Goal: Complete application form

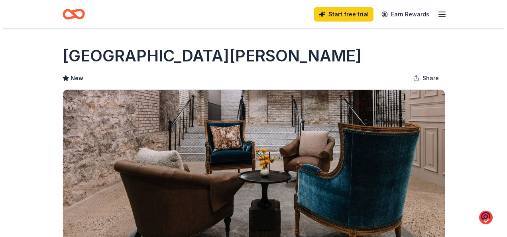
scroll to position [160, 0]
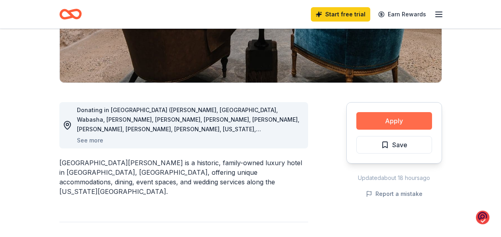
click at [357, 121] on button "Apply" at bounding box center [395, 121] width 76 height 18
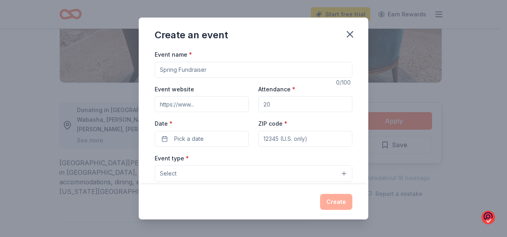
click at [161, 70] on input "Event name *" at bounding box center [254, 70] width 198 height 16
type input "cancer benefit for dawn kulp"
type input "MKULP1978@gmail.com"
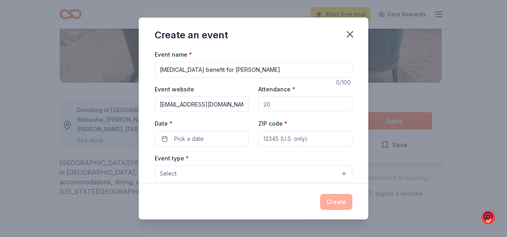
type input "100"
type input "54026"
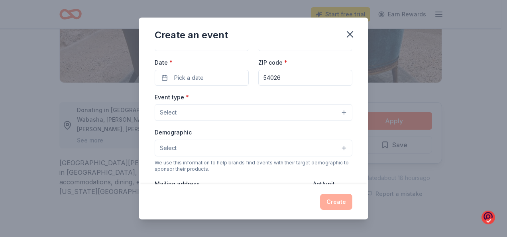
scroll to position [80, 0]
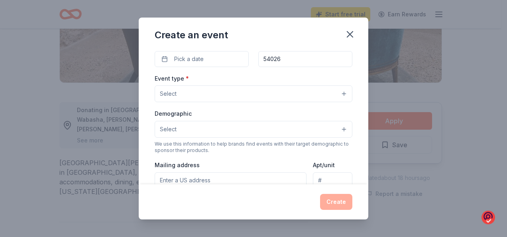
click at [178, 91] on button "Select" at bounding box center [254, 93] width 198 height 17
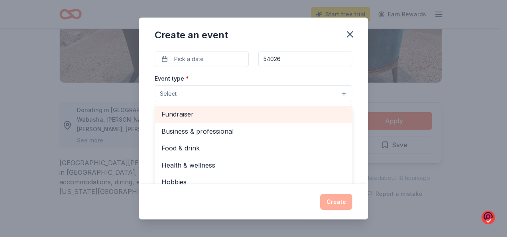
click at [175, 115] on span "Fundraiser" at bounding box center [254, 114] width 184 height 10
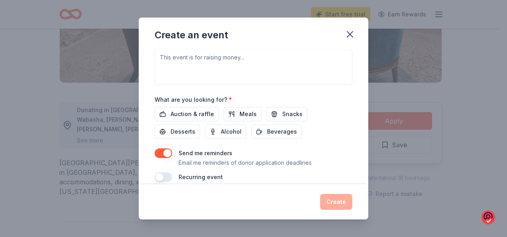
scroll to position [239, 0]
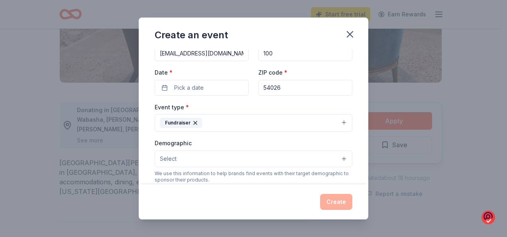
scroll to position [80, 0]
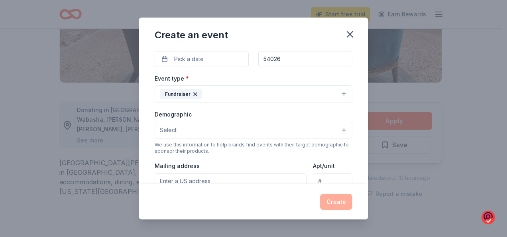
click at [270, 134] on button "Select" at bounding box center [254, 130] width 198 height 17
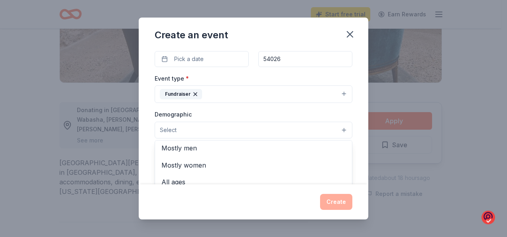
scroll to position [0, 0]
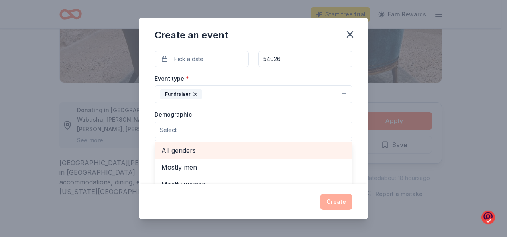
click at [200, 152] on span "All genders" at bounding box center [254, 150] width 184 height 10
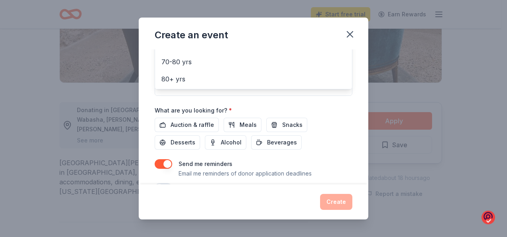
scroll to position [228, 0]
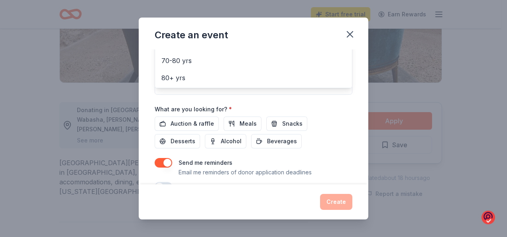
click at [172, 123] on div "Event name * cancer benefit for dawn kulp 28 /100 Event website MKULP1978@gmail…" at bounding box center [254, 6] width 198 height 370
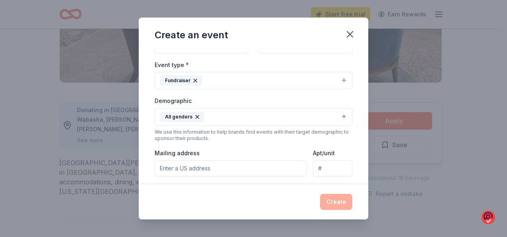
scroll to position [173, 0]
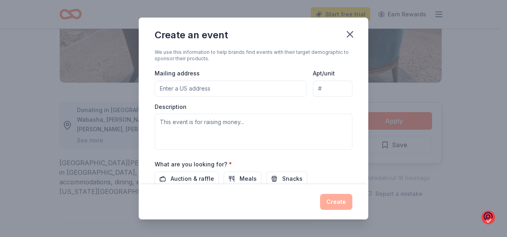
click at [166, 87] on input "Mailing address" at bounding box center [231, 89] width 152 height 16
type input "435 219 th Street"
type input "435 219th St"
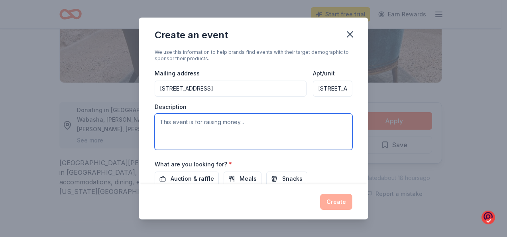
click at [166, 124] on textarea at bounding box center [254, 132] width 198 height 36
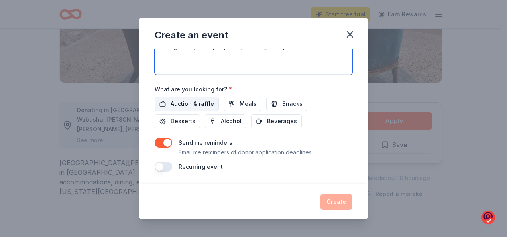
type textarea "raising money to help support dawn and her son"
click at [191, 102] on span "Auction & raffle" at bounding box center [192, 104] width 43 height 10
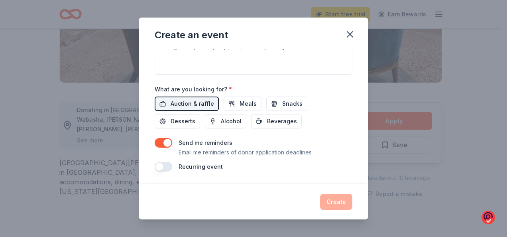
click at [168, 142] on button "button" at bounding box center [164, 143] width 18 height 10
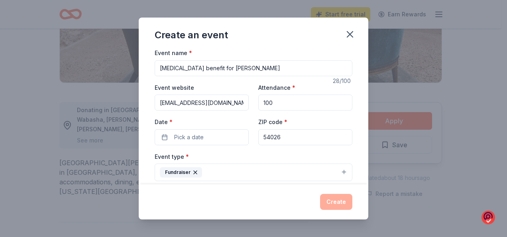
scroll to position [0, 0]
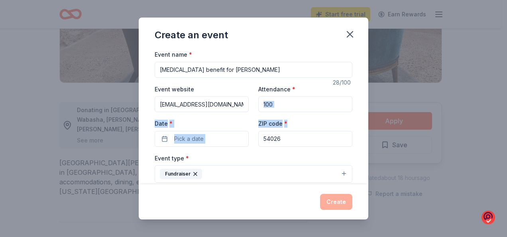
drag, startPoint x: 362, startPoint y: 87, endPoint x: 359, endPoint y: 149, distance: 61.9
click at [359, 149] on div "Event name * cancer benefit for dawn kulp 28 /100 Event website MKULP1978@gmail…" at bounding box center [254, 116] width 230 height 135
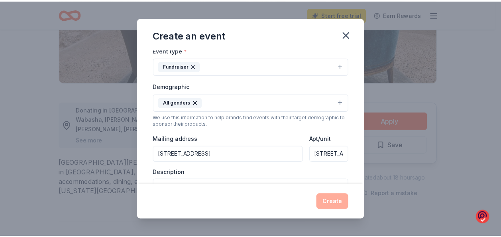
scroll to position [248, 0]
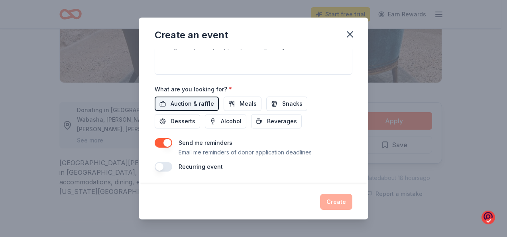
drag, startPoint x: 333, startPoint y: 199, endPoint x: 333, endPoint y: 204, distance: 4.8
click at [333, 201] on div "Create" at bounding box center [254, 202] width 198 height 16
click at [333, 204] on div "Create" at bounding box center [254, 202] width 198 height 16
click at [235, 102] on button "Meals" at bounding box center [243, 104] width 38 height 14
click at [351, 33] on icon "button" at bounding box center [350, 34] width 11 height 11
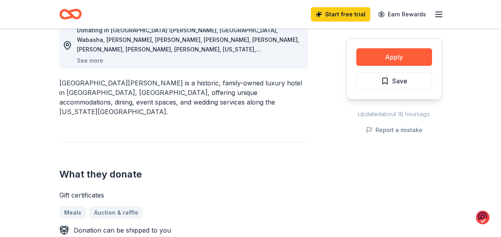
scroll to position [319, 0]
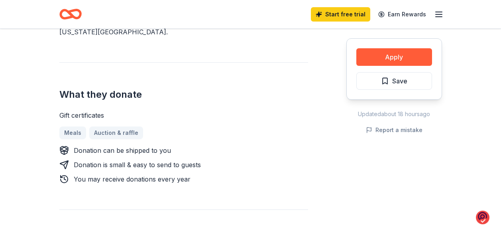
click at [104, 126] on div "Meals Auction & raffle" at bounding box center [183, 132] width 249 height 13
click at [390, 55] on button "Apply" at bounding box center [395, 57] width 76 height 18
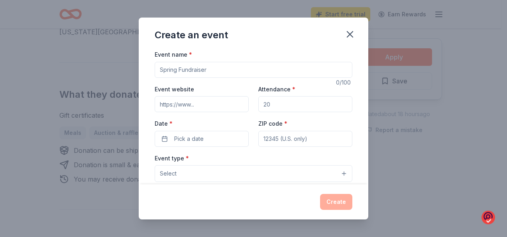
click at [164, 70] on input "Event name *" at bounding box center [254, 70] width 198 height 16
type input "cancer benefit for dawn kulp"
type input "MKULP1978@gmail.com"
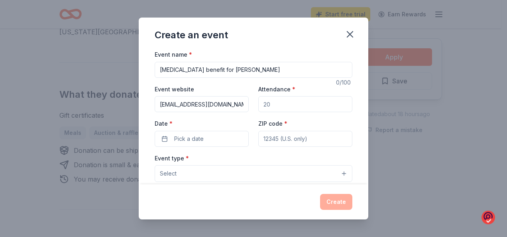
type input "100"
type input "54026"
click at [173, 142] on button "Pick a date" at bounding box center [202, 139] width 94 height 16
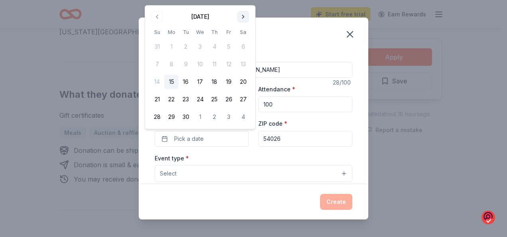
click at [242, 18] on button "Go to next month" at bounding box center [243, 16] width 11 height 11
click at [244, 96] on button "25" at bounding box center [243, 99] width 14 height 14
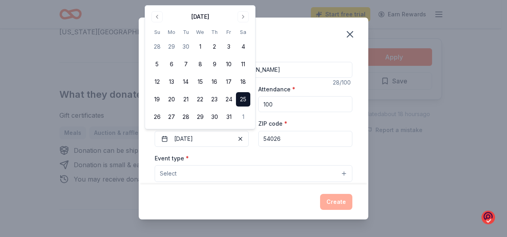
click at [361, 122] on div "Event name * cancer benefit for dawn kulp 28 /100 Event website MKULP1978@gmail…" at bounding box center [254, 116] width 230 height 135
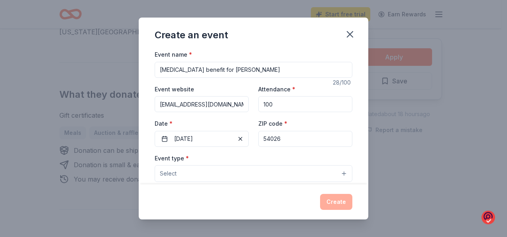
click at [169, 175] on span "Select" at bounding box center [168, 174] width 17 height 10
click at [290, 174] on button "Select" at bounding box center [254, 173] width 198 height 17
click at [165, 171] on span "Select" at bounding box center [168, 174] width 17 height 10
click at [171, 175] on span "Select" at bounding box center [168, 174] width 17 height 10
click at [172, 174] on span "Select" at bounding box center [168, 174] width 17 height 10
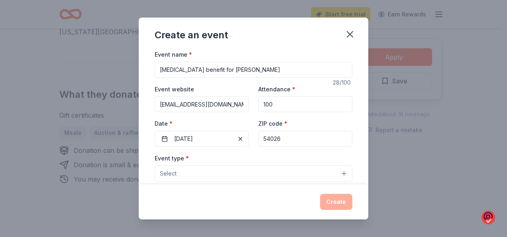
click at [337, 173] on button "Select" at bounding box center [254, 173] width 198 height 17
click at [160, 172] on button "Select" at bounding box center [254, 173] width 198 height 17
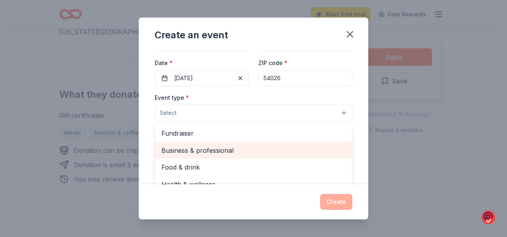
scroll to position [80, 0]
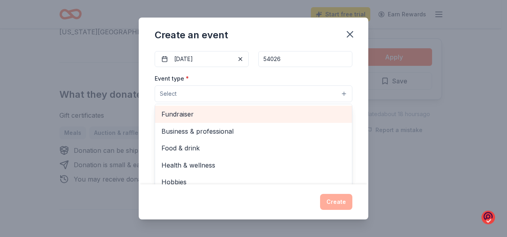
click at [177, 116] on span "Fundraiser" at bounding box center [254, 114] width 184 height 10
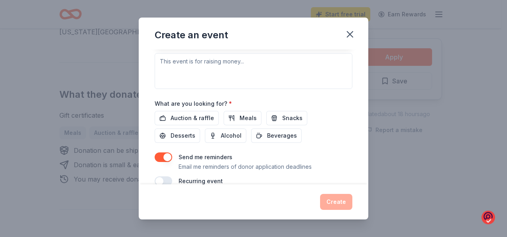
scroll to position [235, 0]
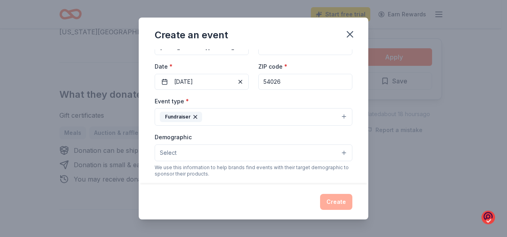
scroll to position [137, 0]
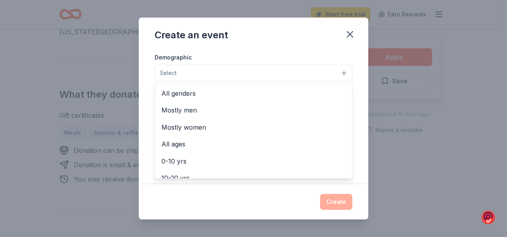
click at [173, 73] on span "Select" at bounding box center [168, 73] width 17 height 10
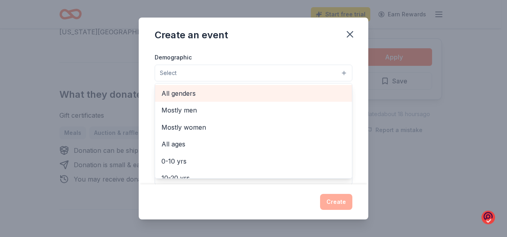
click at [187, 98] on span "All genders" at bounding box center [254, 93] width 184 height 10
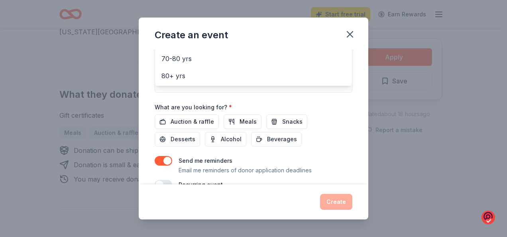
scroll to position [235, 0]
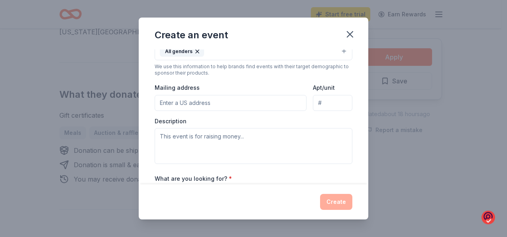
scroll to position [173, 0]
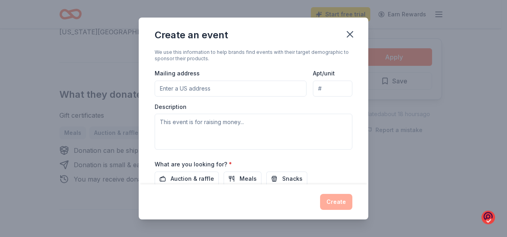
click at [174, 92] on input "Mailing address" at bounding box center [231, 89] width 152 height 16
type input "435 219 th Street"
type input "435 219th St"
click at [353, 103] on div "Event name * cancer benefit for dawn kulp 28 /100 Event website MKULP1978@gmail…" at bounding box center [254, 116] width 230 height 135
click at [211, 88] on input "435 219 th Street" at bounding box center [231, 89] width 152 height 16
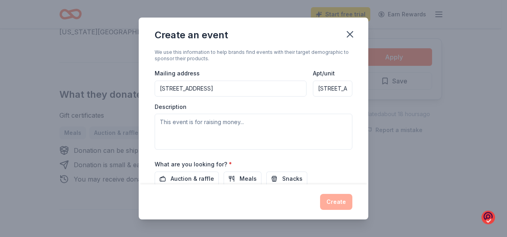
type input "435 219 th Street Star Prairie, WI"
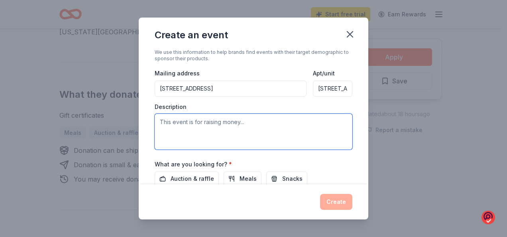
click at [163, 122] on textarea at bounding box center [254, 132] width 198 height 36
click at [166, 126] on textarea at bounding box center [254, 132] width 198 height 36
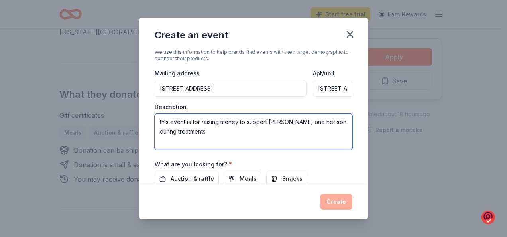
type textarea "this event is for raising money to support dawn and her son during treatments"
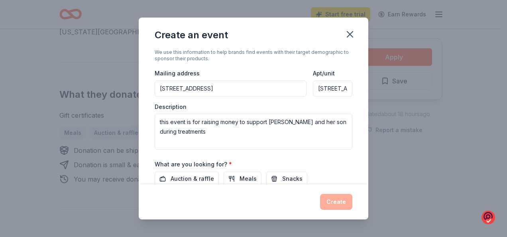
click at [348, 166] on div "Event name * cancer benefit for dawn kulp 28 /100 Event website MKULP1978@gmail…" at bounding box center [254, 116] width 230 height 135
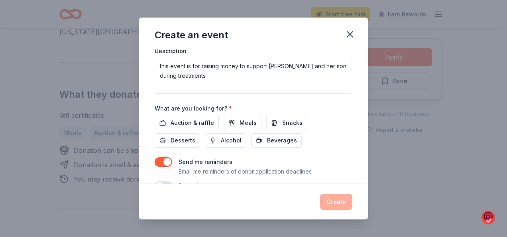
scroll to position [248, 0]
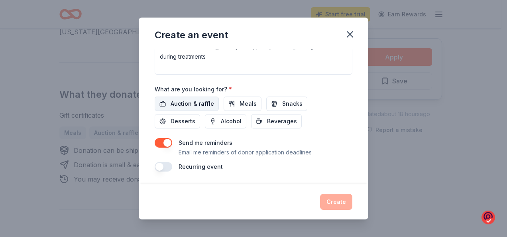
click at [187, 104] on span "Auction & raffle" at bounding box center [192, 104] width 43 height 10
click at [337, 204] on div "Create" at bounding box center [254, 202] width 198 height 16
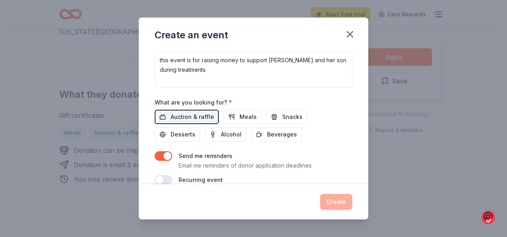
scroll to position [236, 0]
click at [235, 118] on button "Meals" at bounding box center [243, 115] width 38 height 14
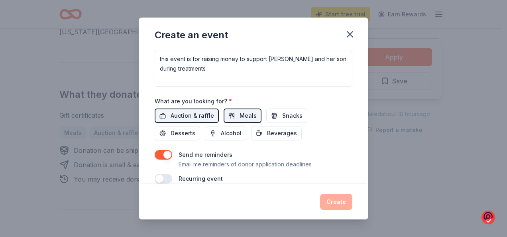
click at [165, 155] on button "button" at bounding box center [164, 155] width 18 height 10
click at [335, 201] on div "Create" at bounding box center [254, 202] width 198 height 16
drag, startPoint x: 335, startPoint y: 201, endPoint x: 343, endPoint y: 114, distance: 87.3
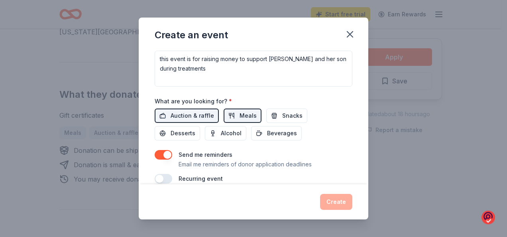
click at [343, 114] on div "Auction & raffle Meals Snacks Desserts Alcohol Beverages" at bounding box center [254, 124] width 198 height 32
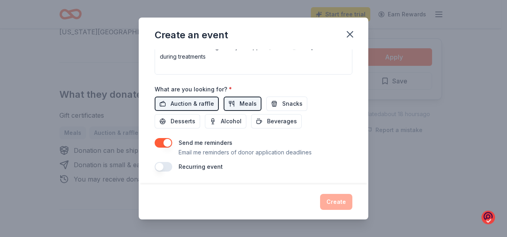
click at [317, 185] on div "Create" at bounding box center [254, 201] width 230 height 35
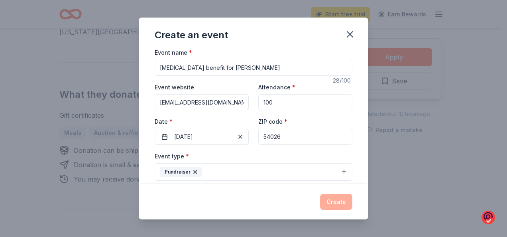
scroll to position [0, 0]
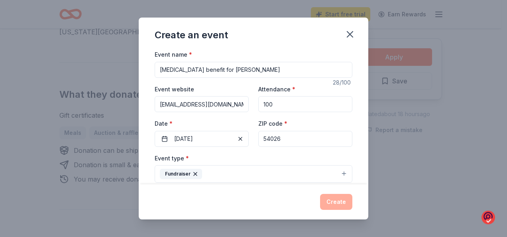
click at [281, 138] on input "54026" at bounding box center [305, 139] width 94 height 16
type input "55109"
click at [361, 142] on div "Event name * cancer benefit for dawn kulp 28 /100 Event website MKULP1978@gmail…" at bounding box center [254, 116] width 230 height 135
click at [163, 67] on input "cancer benefit for dawn kulp" at bounding box center [254, 70] width 198 height 16
click at [157, 71] on input "cancer benefit for dawn kulp" at bounding box center [254, 70] width 198 height 16
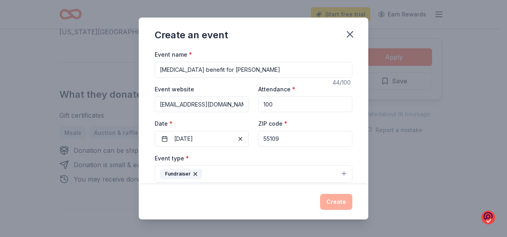
scroll to position [80, 0]
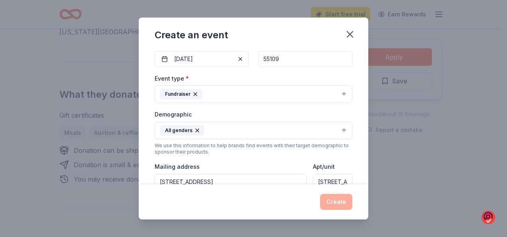
type input "small cell lung cancer benefit for dawn kulp"
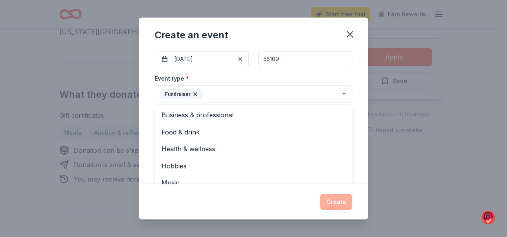
click at [189, 95] on div "Fundraiser" at bounding box center [181, 94] width 42 height 10
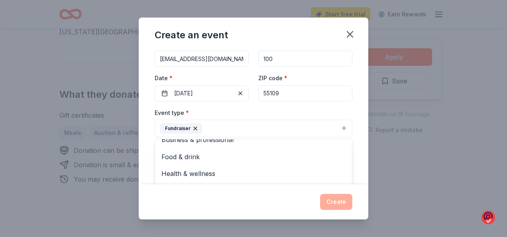
scroll to position [9, 0]
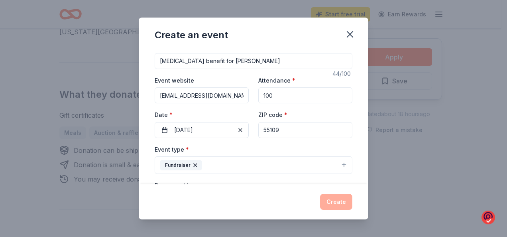
click at [203, 164] on button "Fundraiser" at bounding box center [254, 165] width 198 height 18
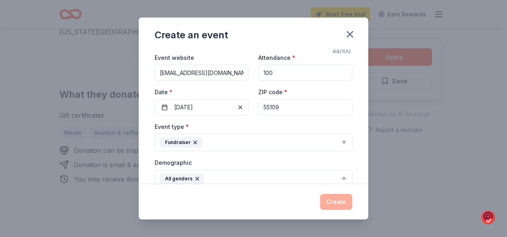
scroll to position [0, 0]
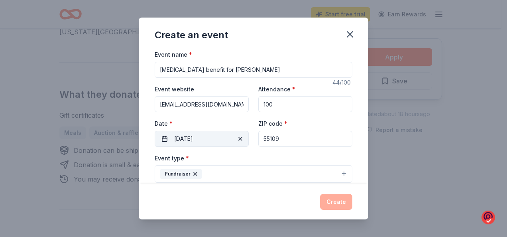
click at [162, 138] on button "10/25/2025" at bounding box center [202, 139] width 94 height 16
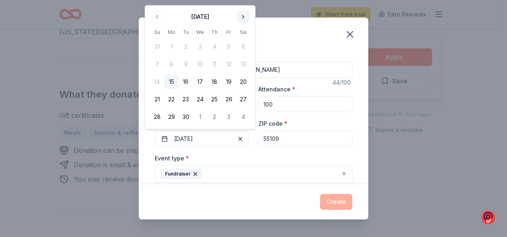
click at [243, 17] on button "Go to next month" at bounding box center [243, 16] width 11 height 11
click at [244, 100] on button "25" at bounding box center [243, 99] width 14 height 14
click at [197, 160] on div "Event type * Fundraiser" at bounding box center [254, 168] width 198 height 30
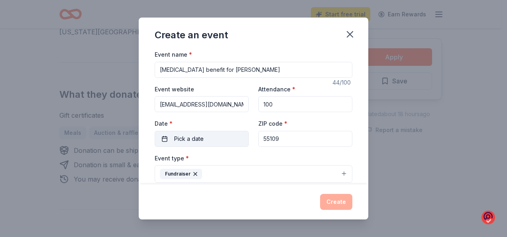
click at [172, 138] on button "Pick a date" at bounding box center [202, 139] width 94 height 16
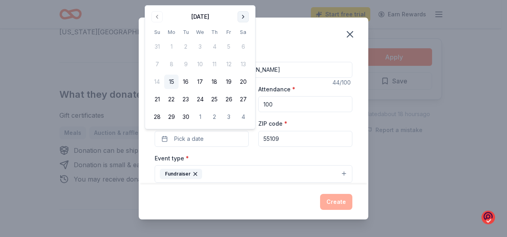
click at [245, 14] on button "Go to next month" at bounding box center [243, 16] width 11 height 11
click at [246, 97] on button "25" at bounding box center [243, 99] width 14 height 14
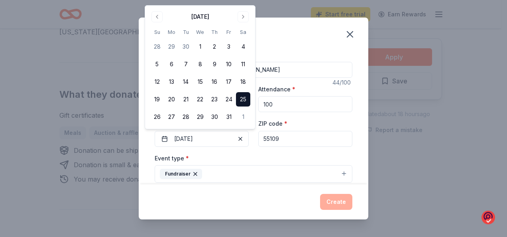
click at [356, 130] on div "Event name * small cell lung cancer benefit for dawn kulp 44 /100 Event website…" at bounding box center [254, 116] width 230 height 135
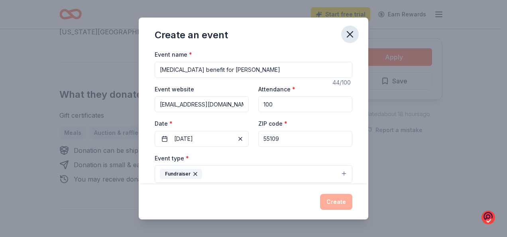
click at [351, 32] on icon "button" at bounding box center [350, 34] width 11 height 11
